Goal: Transaction & Acquisition: Purchase product/service

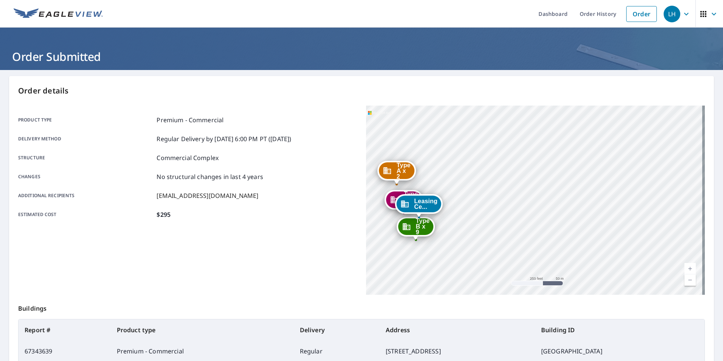
scroll to position [149, 0]
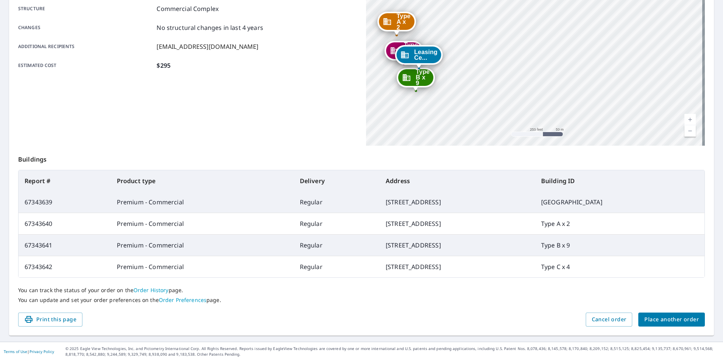
click at [665, 322] on span "Place another order" at bounding box center [671, 319] width 54 height 9
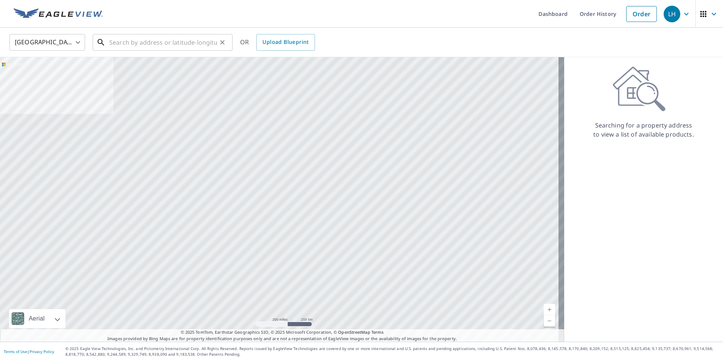
click at [176, 43] on input "text" at bounding box center [163, 42] width 108 height 21
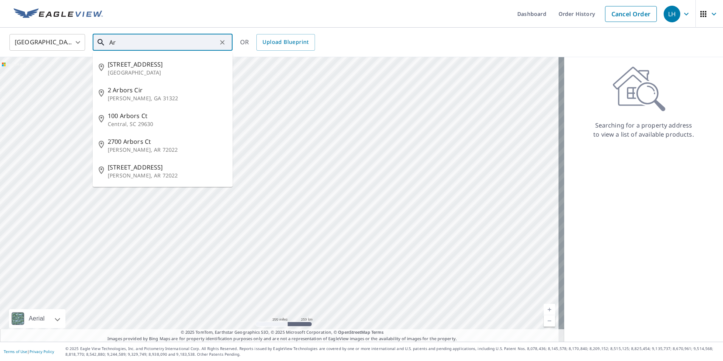
type input "A"
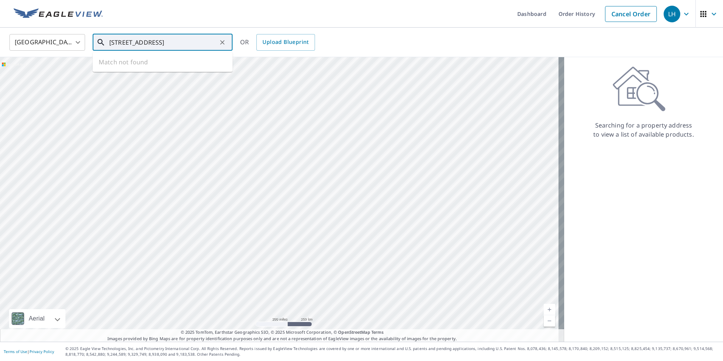
scroll to position [0, 14]
type input "[STREET_ADDRESS]"
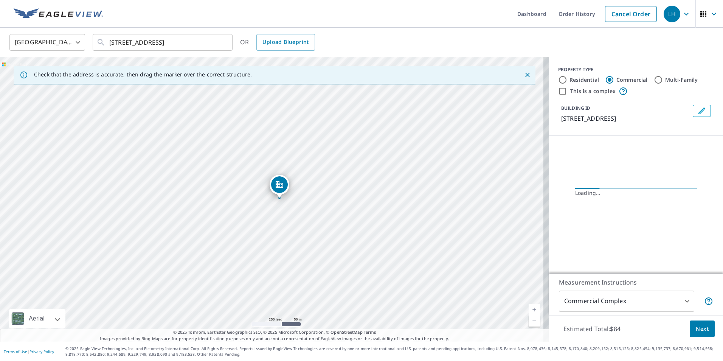
click at [524, 74] on icon "Close" at bounding box center [528, 75] width 8 height 8
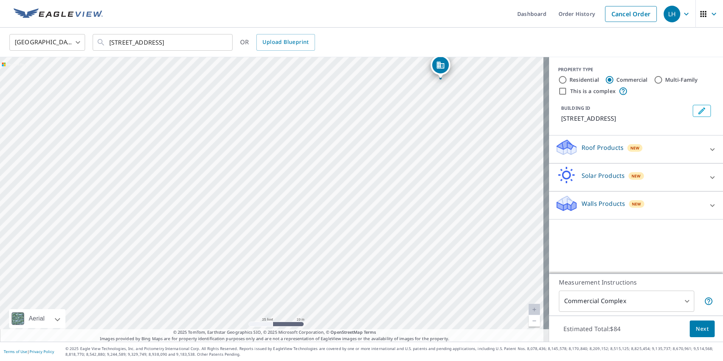
click at [202, 115] on div "[STREET_ADDRESS]" at bounding box center [274, 199] width 549 height 284
drag, startPoint x: 213, startPoint y: 253, endPoint x: 174, endPoint y: 165, distance: 97.0
click at [174, 165] on div "[STREET_ADDRESS]" at bounding box center [274, 199] width 549 height 284
drag, startPoint x: 186, startPoint y: 145, endPoint x: 143, endPoint y: 128, distance: 46.6
click at [143, 128] on div "[STREET_ADDRESS]" at bounding box center [274, 199] width 549 height 284
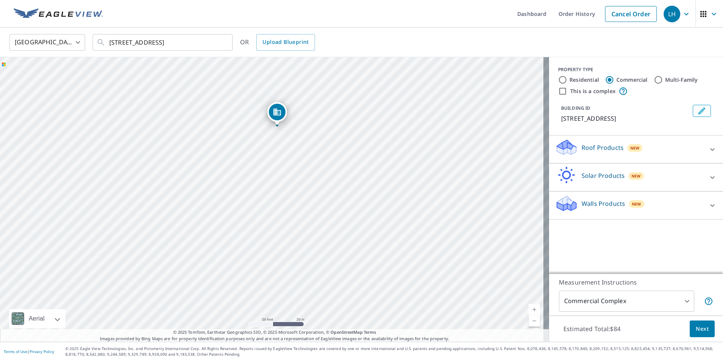
drag, startPoint x: 173, startPoint y: 106, endPoint x: 199, endPoint y: 261, distance: 157.2
click at [199, 261] on div "[STREET_ADDRESS]" at bounding box center [274, 199] width 549 height 284
drag, startPoint x: 224, startPoint y: 260, endPoint x: 217, endPoint y: 278, distance: 19.0
click at [217, 278] on div "[STREET_ADDRESS]" at bounding box center [274, 199] width 549 height 284
click at [654, 79] on input "Multi-Family" at bounding box center [658, 79] width 9 height 9
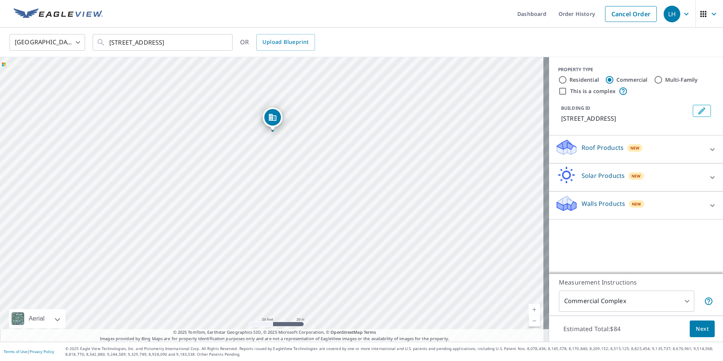
radio input "true"
type input "2"
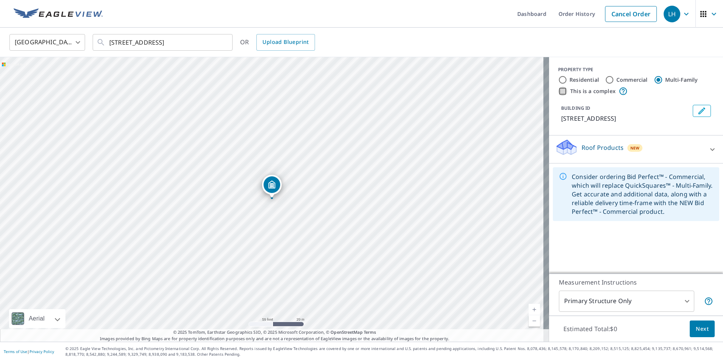
click at [559, 92] on input "This is a complex" at bounding box center [562, 91] width 9 height 9
checkbox input "true"
radio input "true"
type input "4"
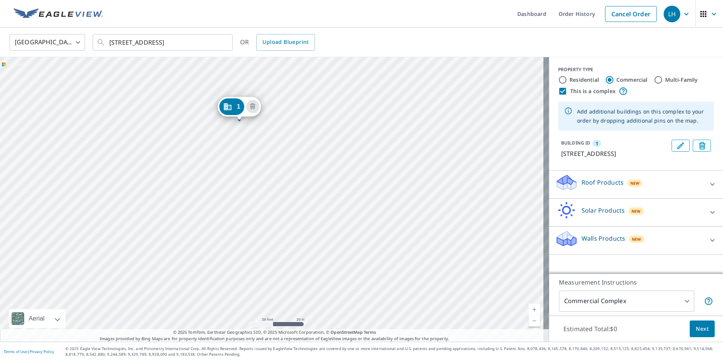
drag, startPoint x: 271, startPoint y: 240, endPoint x: 239, endPoint y: 162, distance: 84.4
click at [239, 162] on div "1 [STREET_ADDRESS]" at bounding box center [274, 199] width 549 height 284
click at [677, 146] on icon "Edit building 1" at bounding box center [680, 145] width 7 height 7
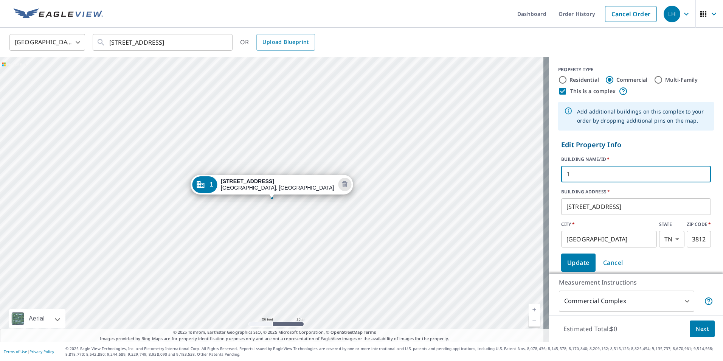
click at [580, 177] on input "1" at bounding box center [636, 173] width 150 height 21
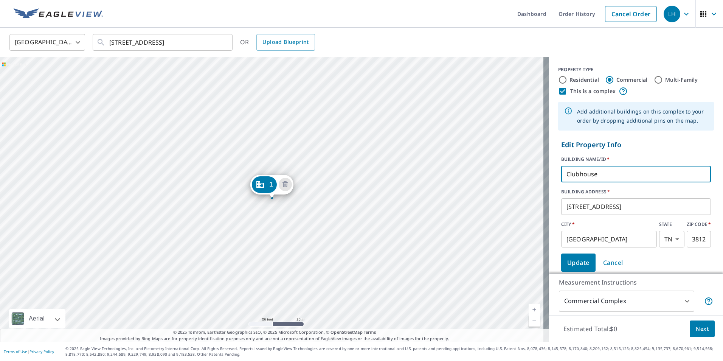
type input "Clubhouse"
click at [575, 264] on span "Update" at bounding box center [578, 262] width 22 height 11
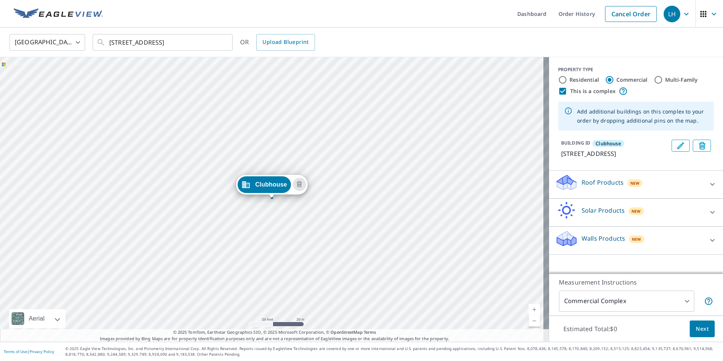
click at [593, 187] on p "Roof Products" at bounding box center [603, 182] width 42 height 9
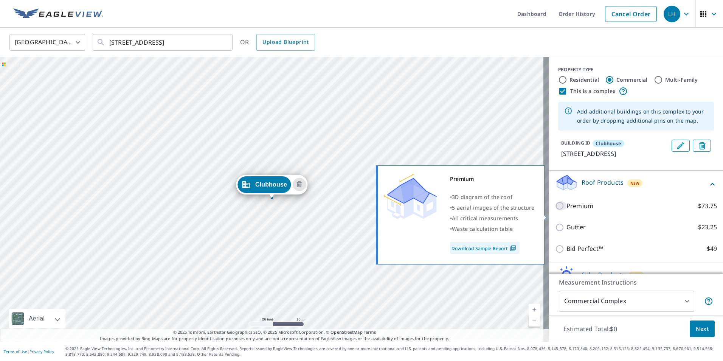
click at [555, 210] on input "Premium $73.75" at bounding box center [560, 205] width 11 height 9
checkbox input "true"
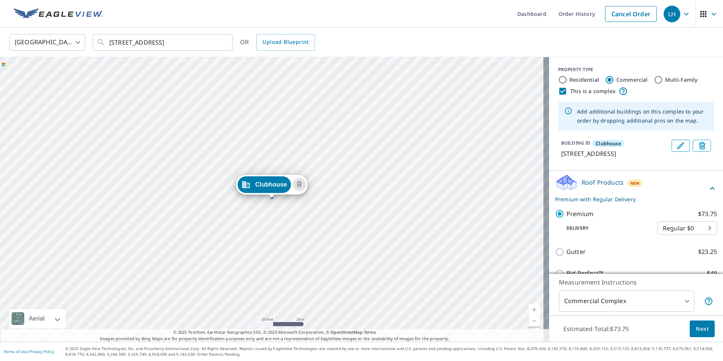
click at [399, 154] on div "Clubhouse [STREET_ADDRESS]" at bounding box center [274, 199] width 549 height 284
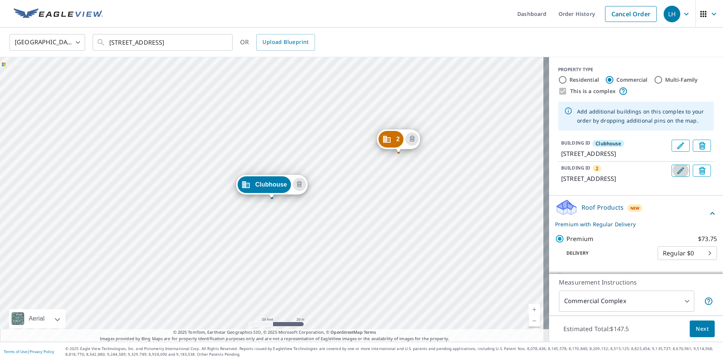
click at [676, 175] on icon "Edit building 2" at bounding box center [680, 170] width 9 height 9
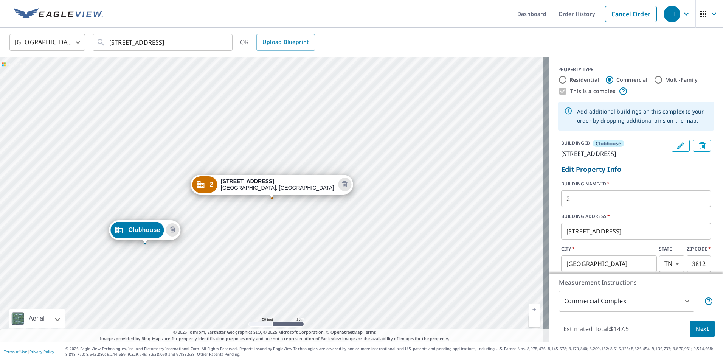
click at [609, 209] on input "2" at bounding box center [636, 198] width 150 height 21
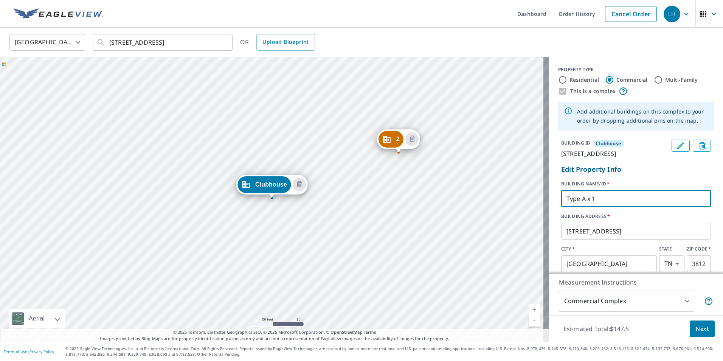
type input "Type A x 1"
click at [657, 186] on form "Edit Property Info BUILDING NAME/ID   * Type A x 1 ​ BUILDING ADDRESS   * [STRE…" at bounding box center [636, 230] width 156 height 138
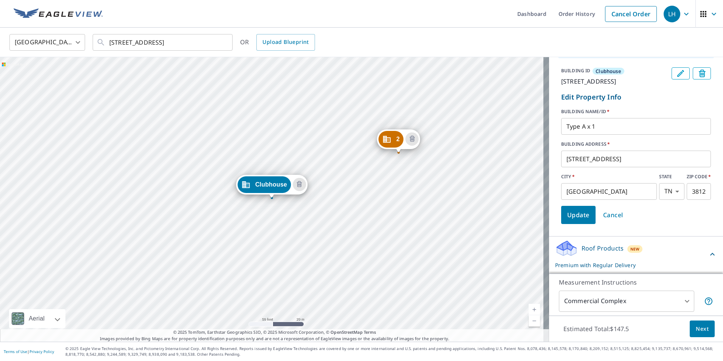
scroll to position [76, 0]
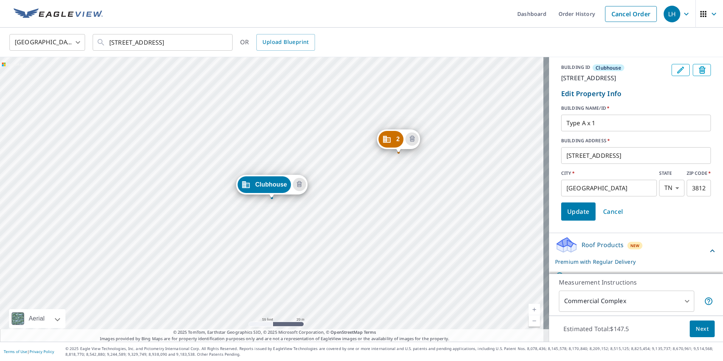
click at [567, 217] on span "Update" at bounding box center [578, 211] width 22 height 11
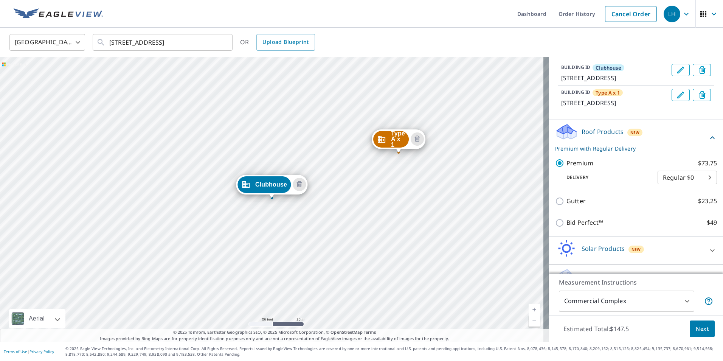
click at [432, 218] on div "Type A x 1 [STREET_ADDRESS] Clubhouse [STREET_ADDRESS]" at bounding box center [274, 199] width 549 height 284
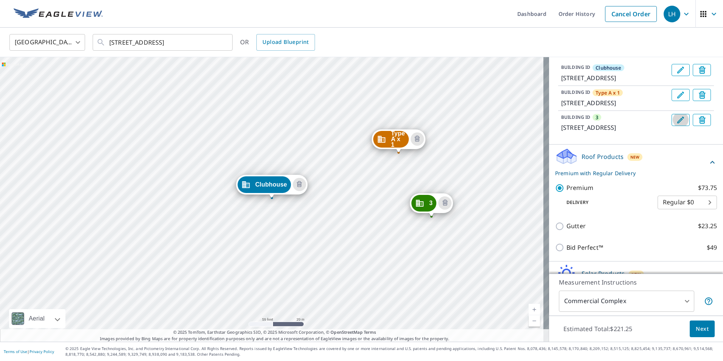
click at [677, 123] on icon "Edit building 3" at bounding box center [680, 119] width 7 height 7
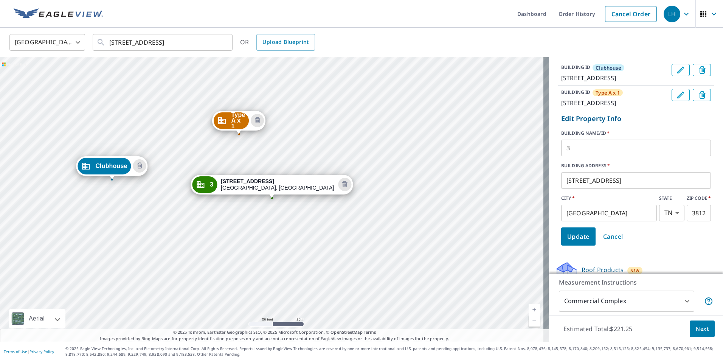
click at [604, 158] on input "3" at bounding box center [636, 147] width 150 height 21
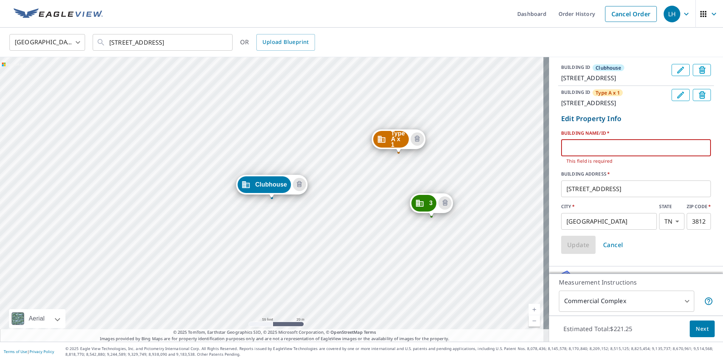
click at [595, 158] on input "text" at bounding box center [636, 147] width 150 height 21
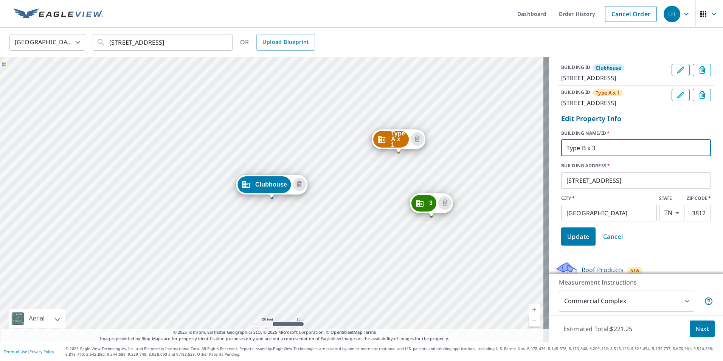
type input "Type B x 3"
click at [574, 242] on span "Update" at bounding box center [578, 236] width 22 height 11
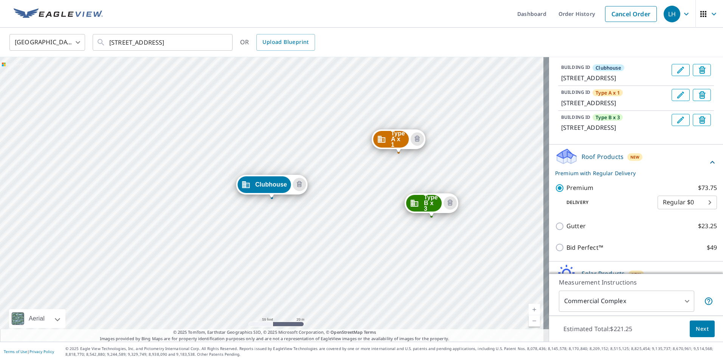
click at [236, 241] on div "Type A x 1 [STREET_ADDRESS] Type B x 3 [STREET_ADDRESS] Clubhouse [STREET_ADDRE…" at bounding box center [274, 199] width 549 height 284
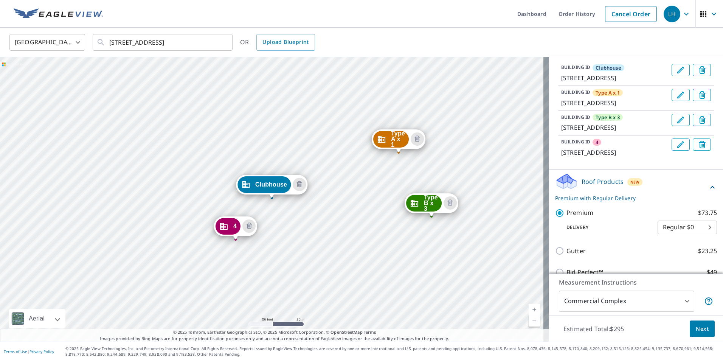
click at [677, 148] on icon "Edit building 4" at bounding box center [680, 144] width 7 height 7
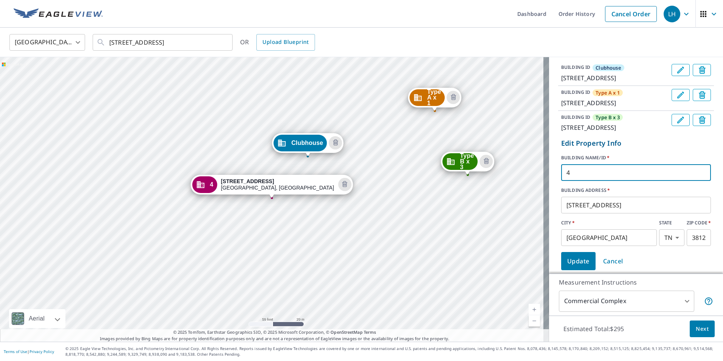
click at [581, 183] on input "4" at bounding box center [636, 172] width 150 height 21
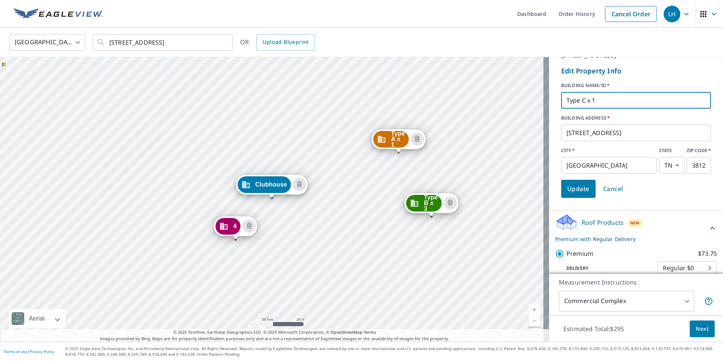
scroll to position [151, 0]
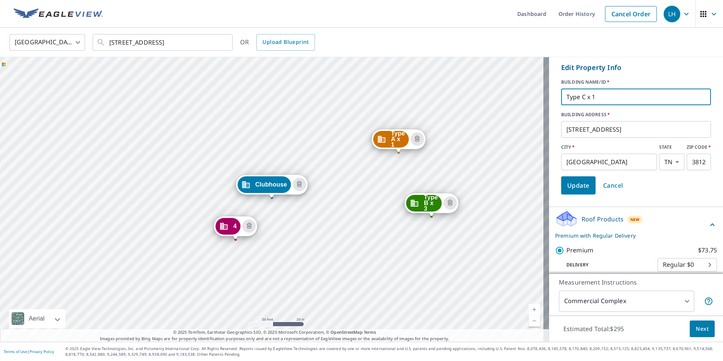
type input "Type C x 1"
click at [567, 191] on span "Update" at bounding box center [578, 185] width 22 height 11
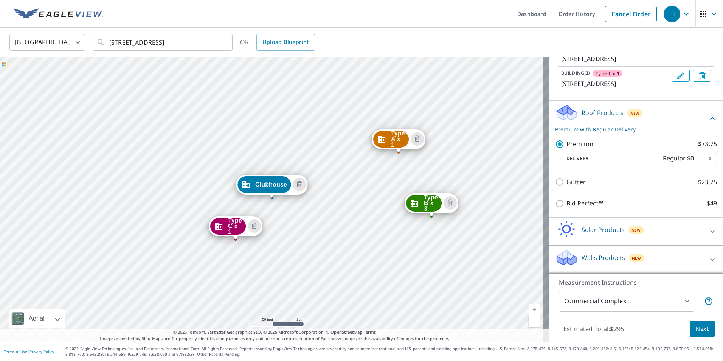
click at [121, 172] on div "Type A x 1 278 [GEOGRAPHIC_DATA] Type B x 3 [STREET_ADDRESS] Type C x 1 [STREET…" at bounding box center [274, 199] width 549 height 284
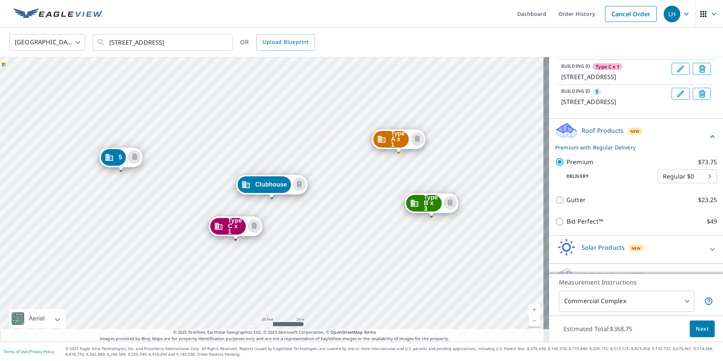
click at [676, 98] on icon "Edit building 5" at bounding box center [680, 93] width 9 height 9
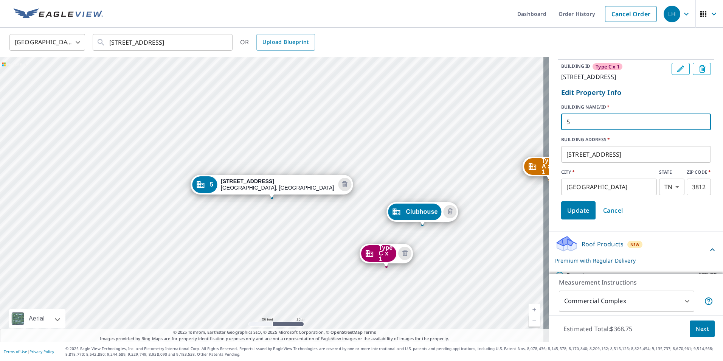
click at [596, 132] on input "5" at bounding box center [636, 121] width 150 height 21
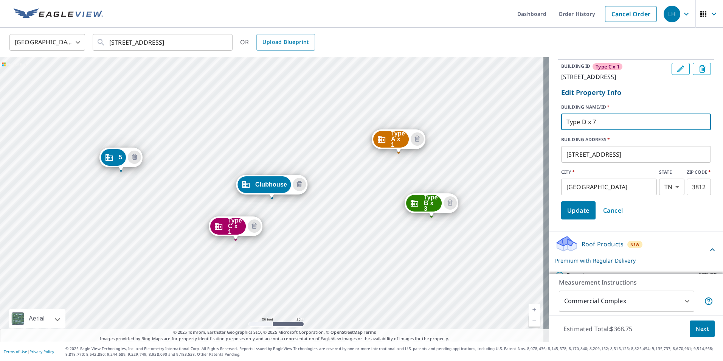
type input "Type D x 7"
click at [571, 216] on span "Update" at bounding box center [578, 210] width 22 height 11
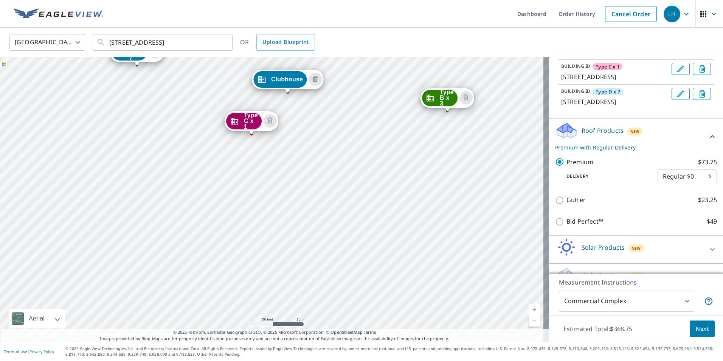
drag, startPoint x: 371, startPoint y: 283, endPoint x: 387, endPoint y: 177, distance: 106.3
click at [387, 177] on div "Type A x 1 [STREET_ADDRESS] Type B x 3 [STREET_ADDRESS] Type C x 1 [STREET_ADDR…" at bounding box center [274, 199] width 549 height 284
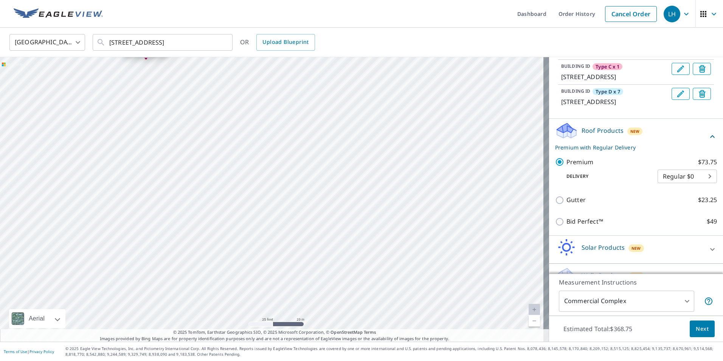
click at [371, 219] on div "Type A x 1 [STREET_ADDRESS] Type B x 3 [STREET_ADDRESS] Type C x 1 [STREET_ADDR…" at bounding box center [274, 199] width 549 height 284
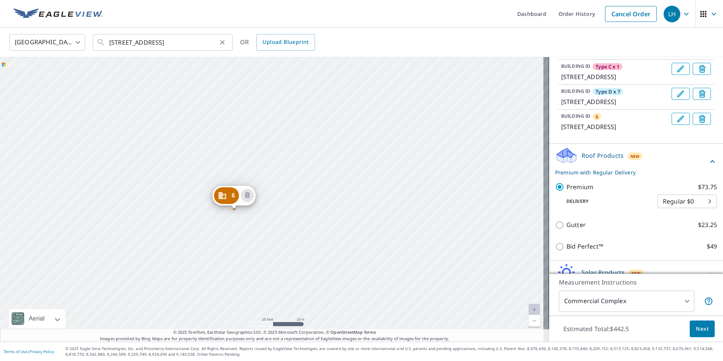
drag, startPoint x: 439, startPoint y: 296, endPoint x: 210, endPoint y: 42, distance: 342.8
click at [210, 42] on div "[GEOGRAPHIC_DATA] [GEOGRAPHIC_DATA] ​ [STREET_ADDRESS] ​ OR Upload Blueprint Ty…" at bounding box center [361, 185] width 723 height 314
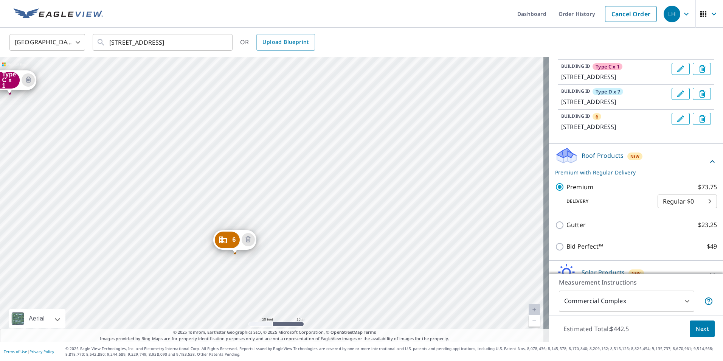
click at [249, 109] on div "Type A x 1 278 [GEOGRAPHIC_DATA] Type B x 3 [STREET_ADDRESS] Type C x 1 [STREET…" at bounding box center [274, 199] width 549 height 284
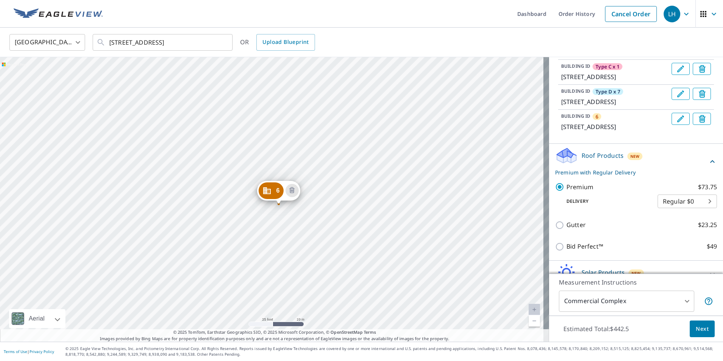
drag, startPoint x: 234, startPoint y: 294, endPoint x: 299, endPoint y: 221, distance: 98.0
click at [298, 224] on div "Type A x 1 278 [GEOGRAPHIC_DATA] Type B x 3 [STREET_ADDRESS] Type C x 1 [STREET…" at bounding box center [274, 199] width 549 height 284
click at [676, 123] on icon "Edit building 6" at bounding box center [680, 118] width 9 height 9
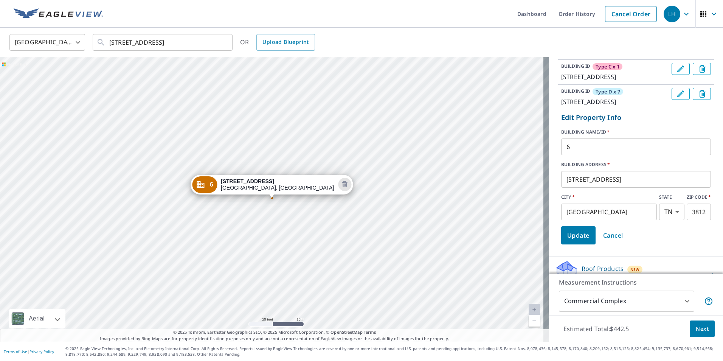
click at [590, 157] on input "6" at bounding box center [636, 146] width 150 height 21
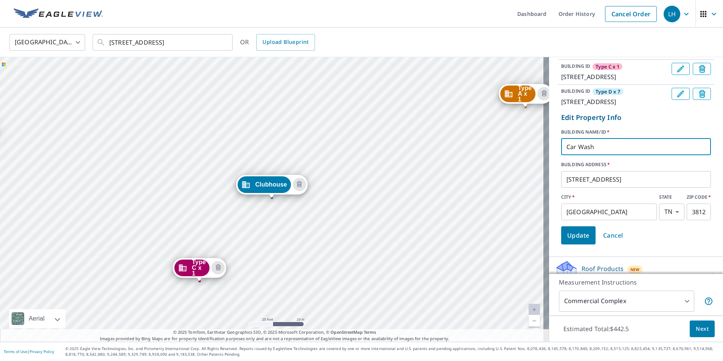
type input "Car Wash"
click at [626, 172] on form "Edit Property Info BUILDING NAME/ID   * Car Wash ​ BUILDING ADDRESS   * [STREET…" at bounding box center [636, 178] width 156 height 138
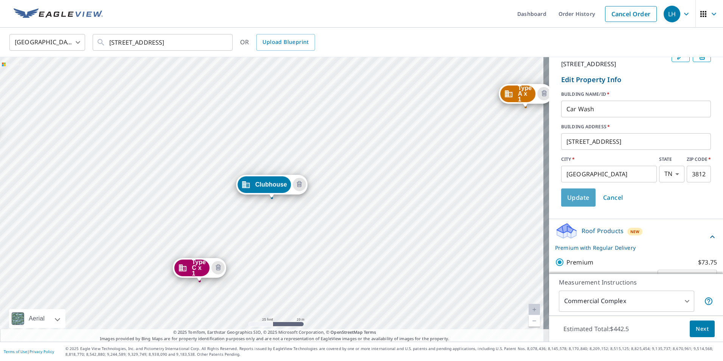
click at [578, 203] on span "Update" at bounding box center [578, 197] width 22 height 11
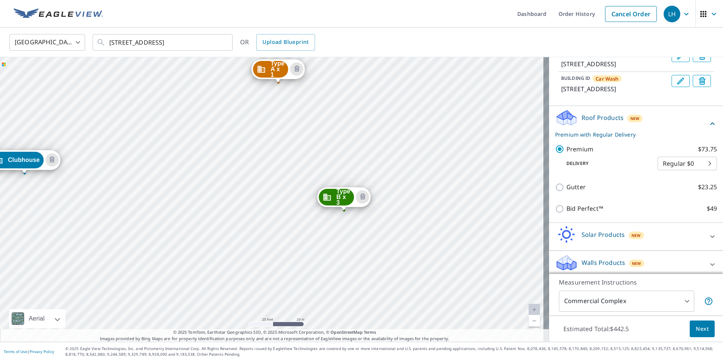
drag, startPoint x: 438, startPoint y: 238, endPoint x: 191, endPoint y: 213, distance: 248.6
click at [191, 213] on div "Type A x 1 278 [GEOGRAPHIC_DATA] Type B x 3 [STREET_ADDRESS] Type C x 1 [STREET…" at bounding box center [274, 199] width 549 height 284
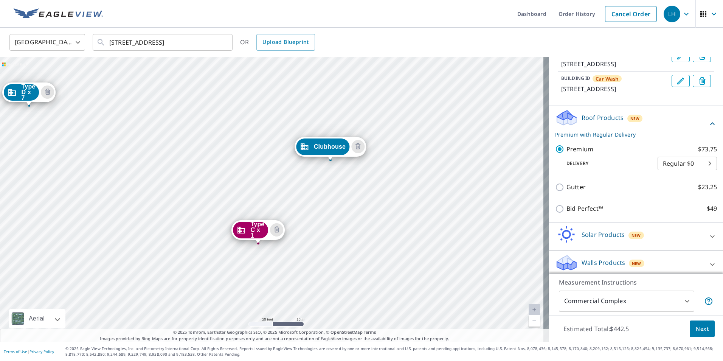
drag, startPoint x: 84, startPoint y: 123, endPoint x: 390, endPoint y: 109, distance: 306.3
click at [390, 109] on div "Type A x 1 278 [GEOGRAPHIC_DATA] Type B x 3 [STREET_ADDRESS] Type C x 1 [STREET…" at bounding box center [274, 199] width 549 height 284
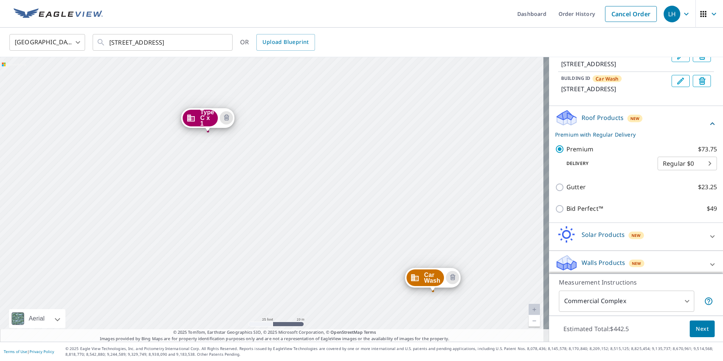
drag, startPoint x: 106, startPoint y: 223, endPoint x: 53, endPoint y: 112, distance: 123.0
click at [53, 112] on div "Type A x 1 278 [GEOGRAPHIC_DATA] Type B x 3 [STREET_ADDRESS] Type C x 1 [STREET…" at bounding box center [274, 199] width 549 height 284
